Goal: Task Accomplishment & Management: Manage account settings

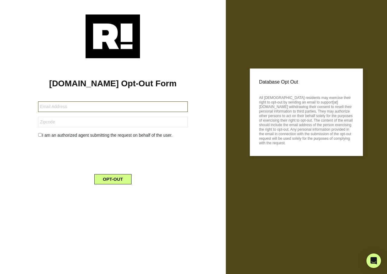
type input "[EMAIL_ADDRESS][DOMAIN_NAME]"
type input "11210"
type input "shootingln@aol.com"
type input "95621"
type input "[EMAIL_ADDRESS][DOMAIN_NAME]"
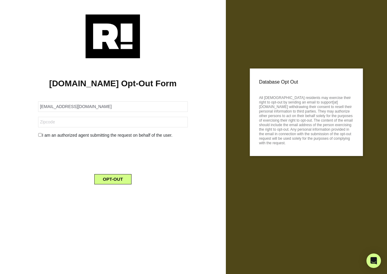
type input "75401"
type input "timothygarland51@gmail.com"
type input "17225"
type input "[EMAIL_ADDRESS][DOMAIN_NAME]"
type input "78212"
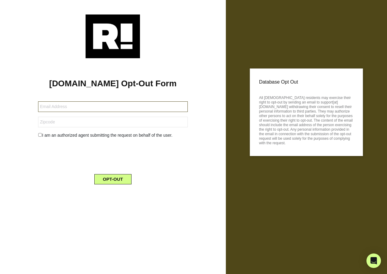
type input "mdblacks57@aol.com"
type input "78727"
type input "[PERSON_NAME][EMAIL_ADDRESS][PERSON_NAME][DOMAIN_NAME]"
type input "76247"
